Goal: Information Seeking & Learning: Learn about a topic

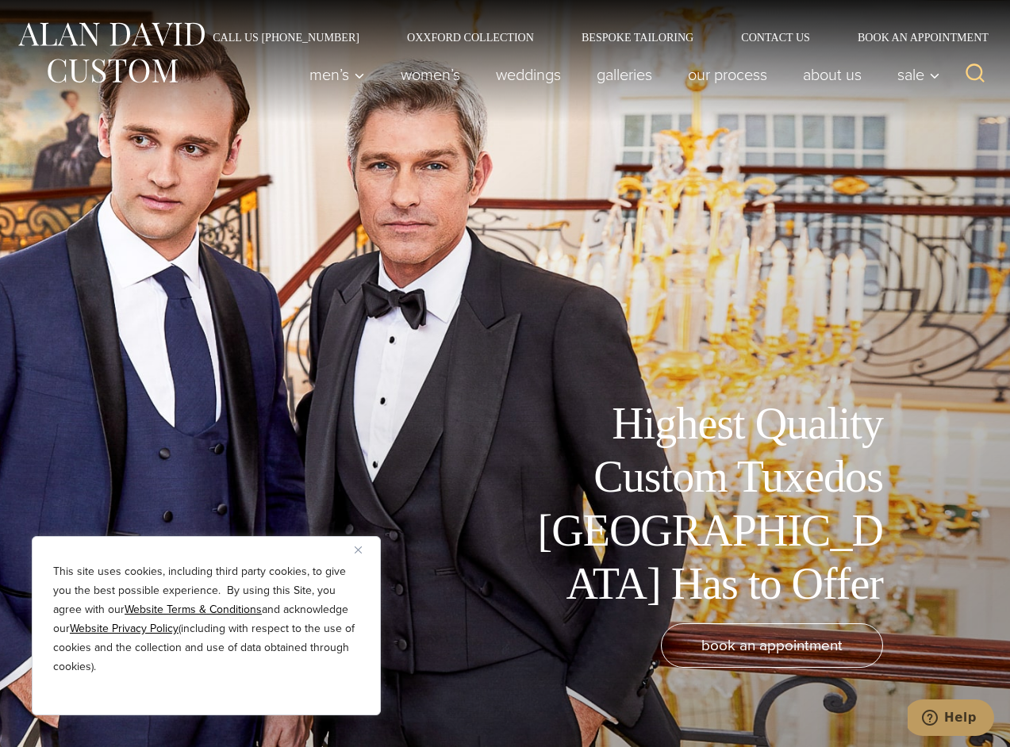
click at [351, 547] on div "This site uses cookies, including third party cookies, to give you the best pos…" at bounding box center [206, 625] width 349 height 179
click at [359, 547] on img "Close" at bounding box center [358, 550] width 7 height 7
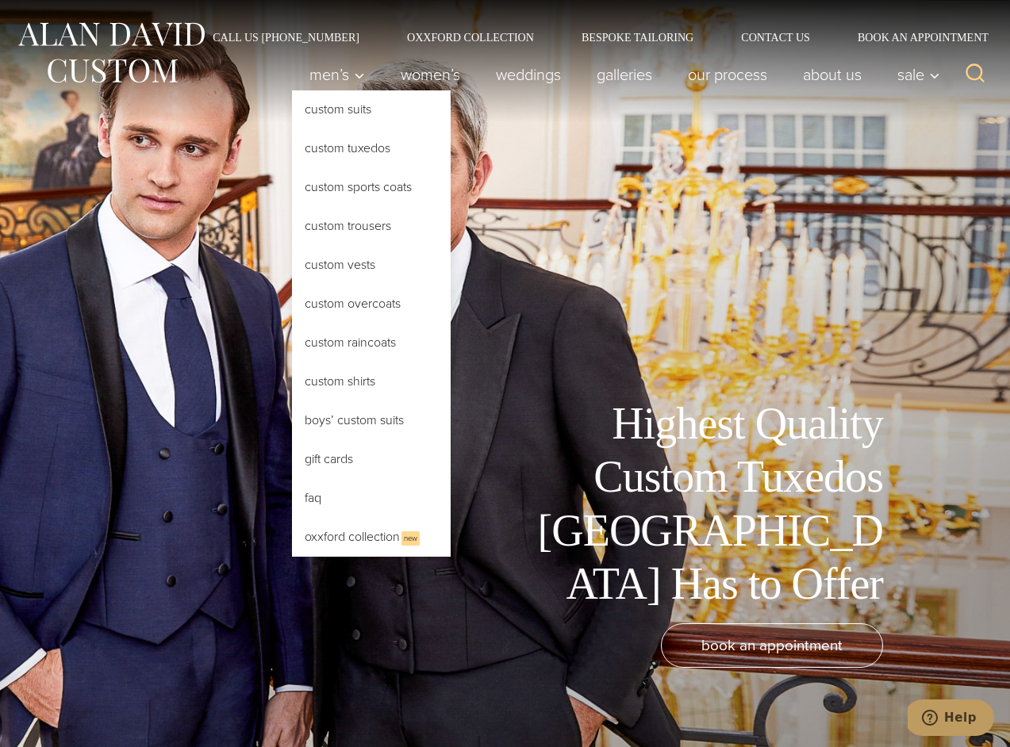
click at [332, 137] on link "Custom Tuxedos" at bounding box center [371, 148] width 159 height 38
click at [339, 142] on link "Custom Tuxedos" at bounding box center [371, 148] width 159 height 38
click at [351, 148] on link "Custom Tuxedos" at bounding box center [371, 148] width 159 height 38
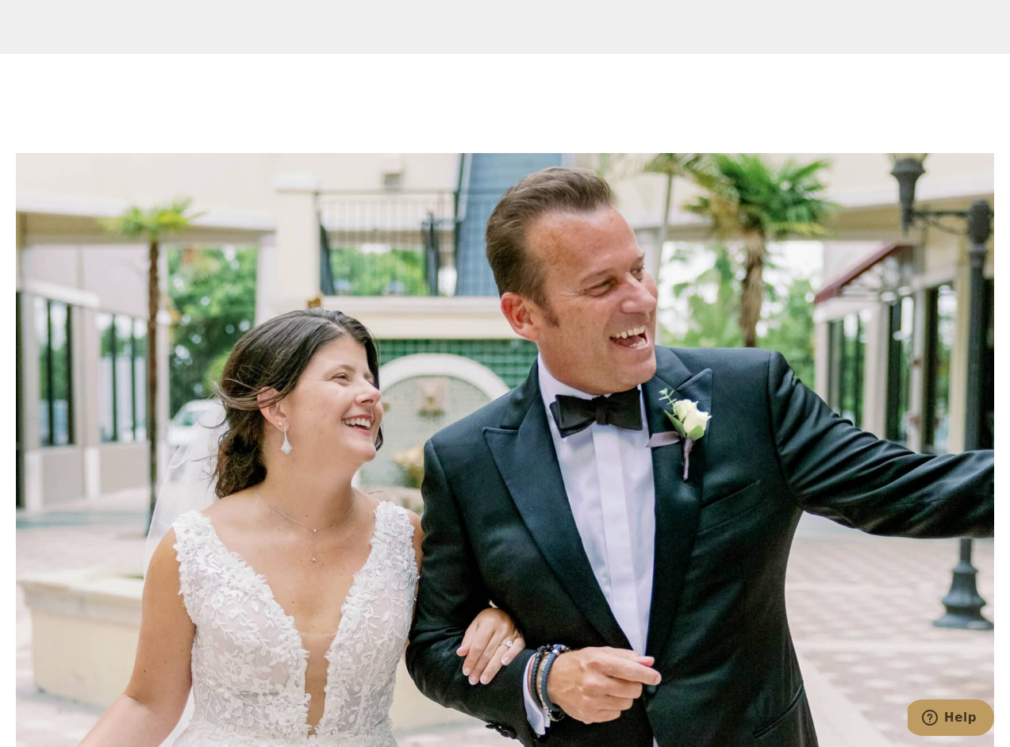
scroll to position [7823, 0]
